Goal: Task Accomplishment & Management: Manage account settings

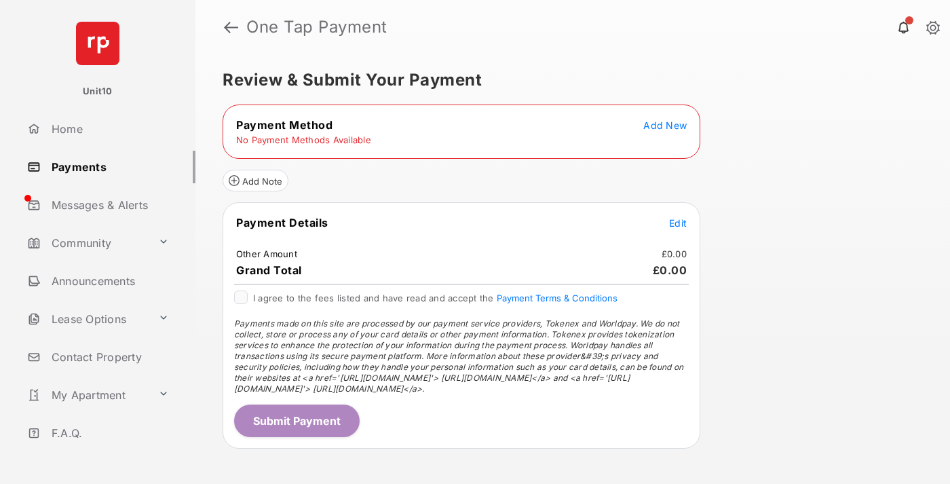
click at [665, 125] on span "Add New" at bounding box center [664, 125] width 43 height 12
